Goal: Information Seeking & Learning: Learn about a topic

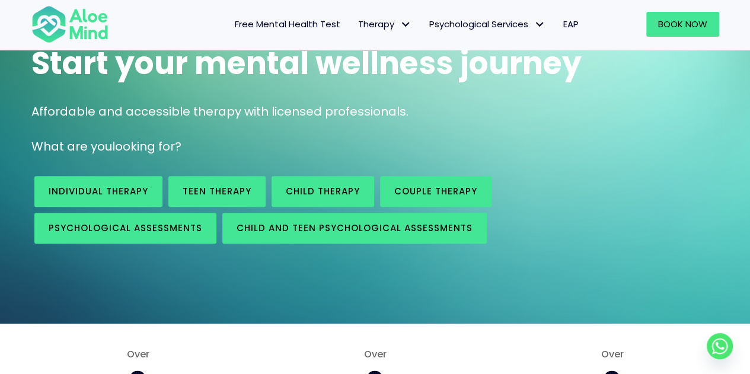
scroll to position [119, 0]
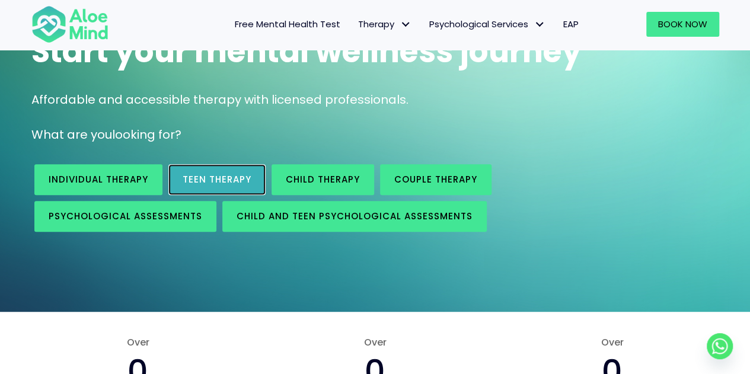
click at [204, 175] on span "Teen Therapy" at bounding box center [217, 179] width 69 height 12
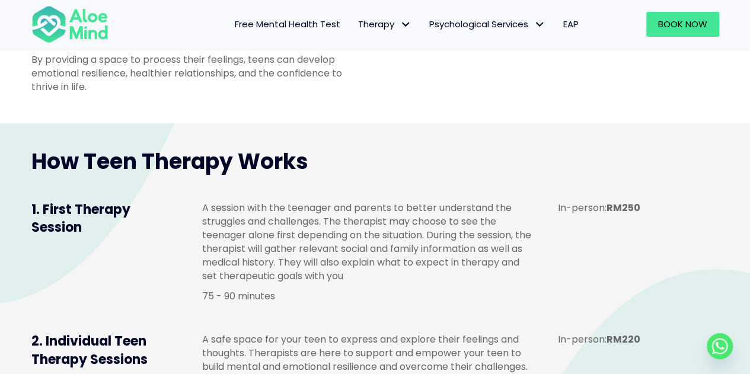
scroll to position [771, 0]
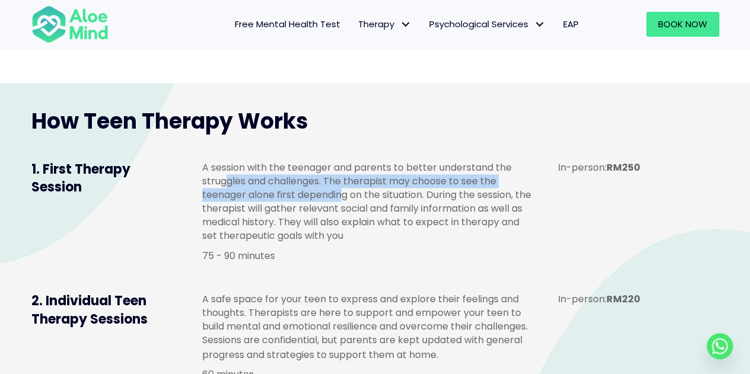
drag, startPoint x: 286, startPoint y: 195, endPoint x: 340, endPoint y: 206, distance: 55.6
click at [340, 206] on p "A session with the teenager and parents to better understand the struggles and …" at bounding box center [368, 202] width 332 height 82
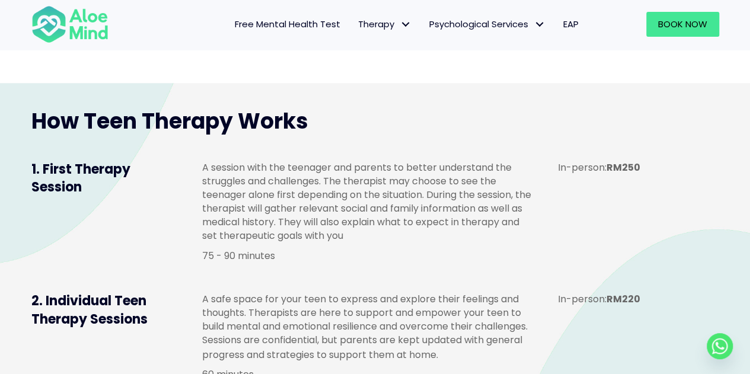
click at [413, 231] on p "A session with the teenager and parents to better understand the struggles and …" at bounding box center [368, 202] width 332 height 82
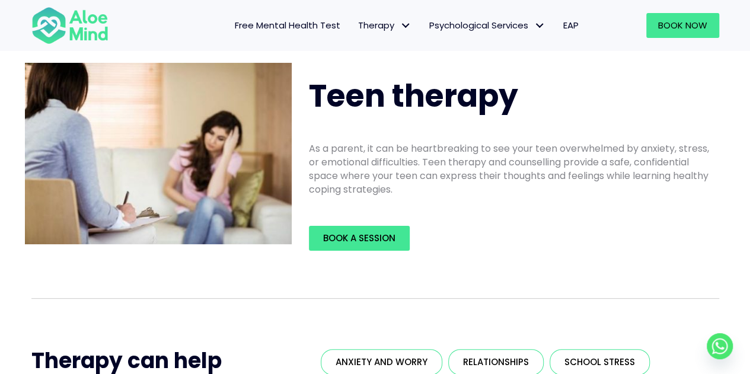
scroll to position [0, 0]
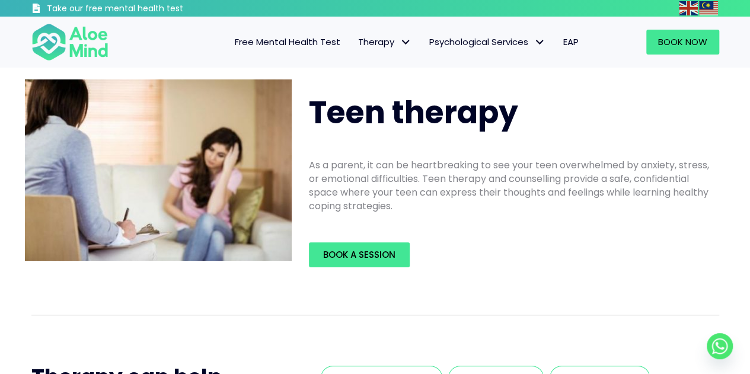
click at [271, 42] on span "Free Mental Health Test" at bounding box center [288, 42] width 106 height 12
